Goal: Information Seeking & Learning: Learn about a topic

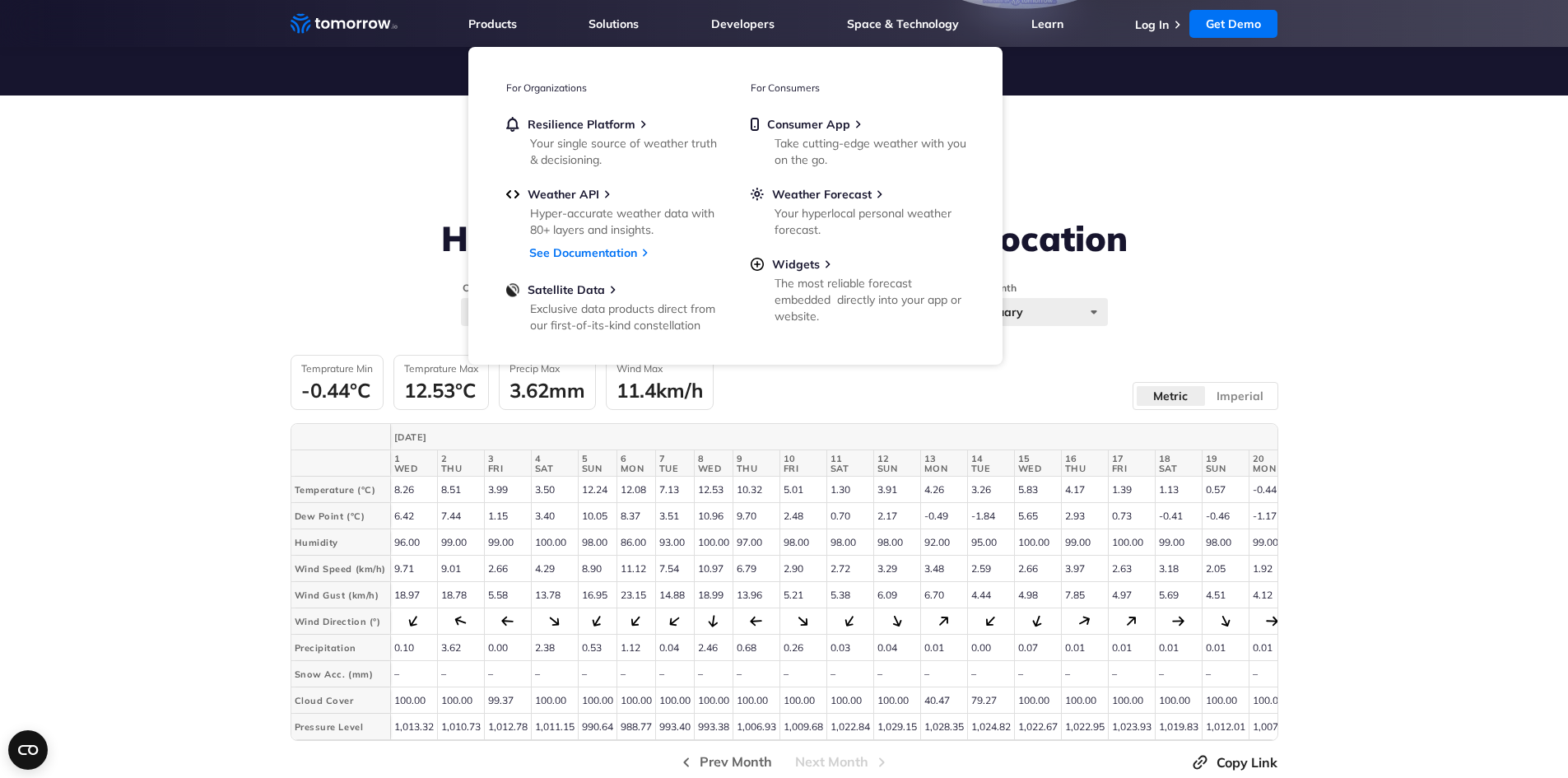
scroll to position [525, 0]
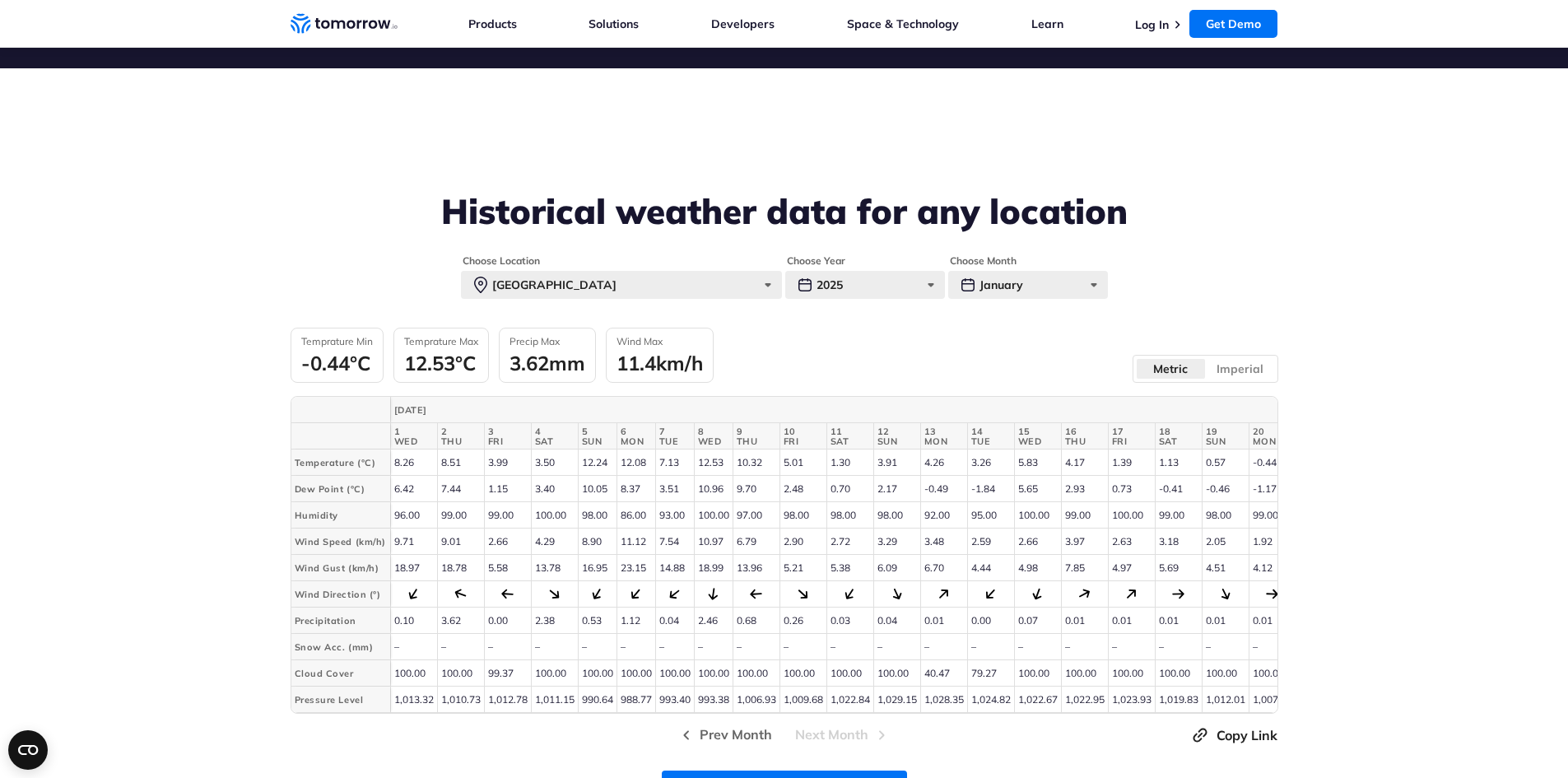
click at [646, 446] on th "6 MON" at bounding box center [636, 435] width 39 height 26
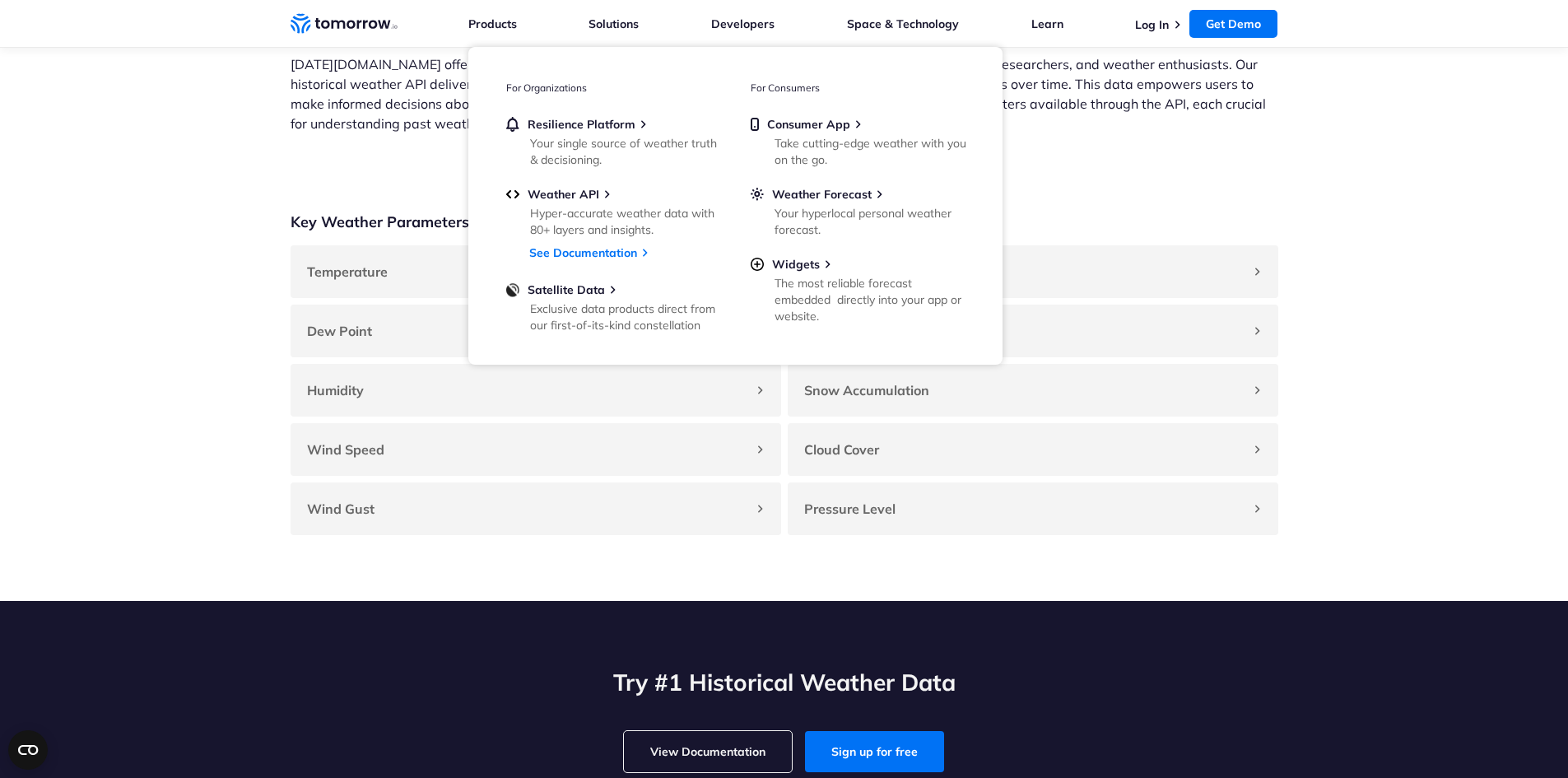
scroll to position [1407, 0]
